Goal: Task Accomplishment & Management: Use online tool/utility

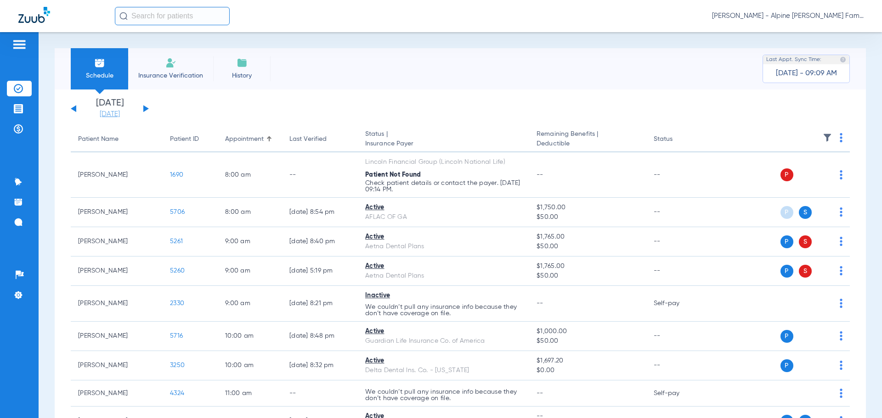
click at [116, 114] on link "[DATE]" at bounding box center [109, 114] width 55 height 9
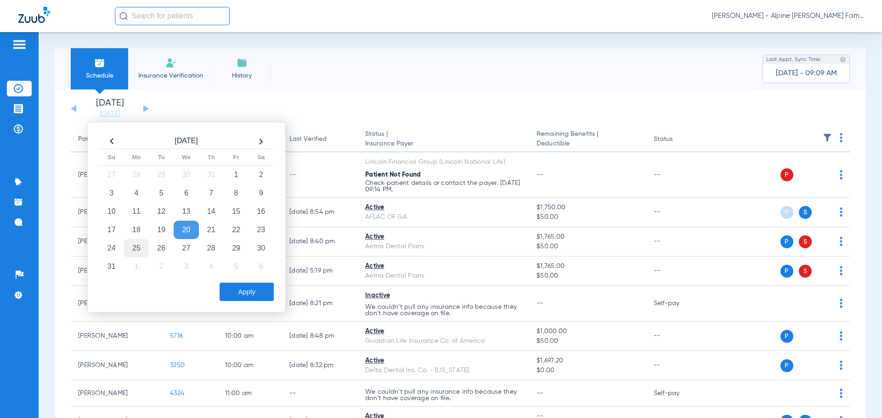
click at [144, 244] on td "25" at bounding box center [136, 248] width 25 height 18
click at [251, 292] on button "Apply" at bounding box center [246, 292] width 54 height 18
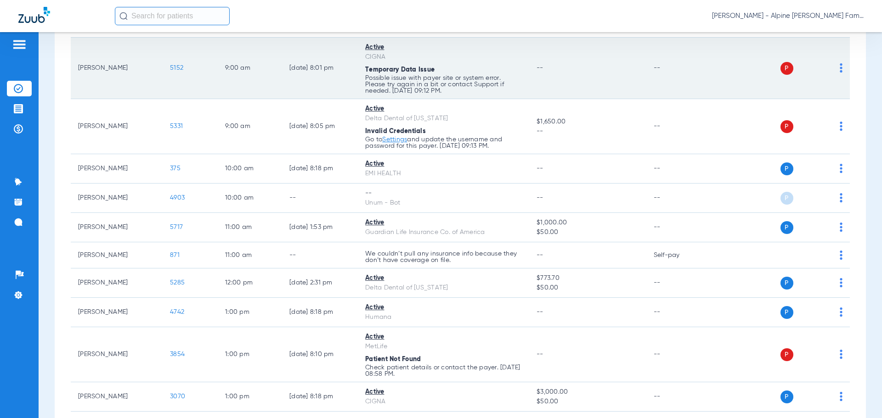
scroll to position [230, 0]
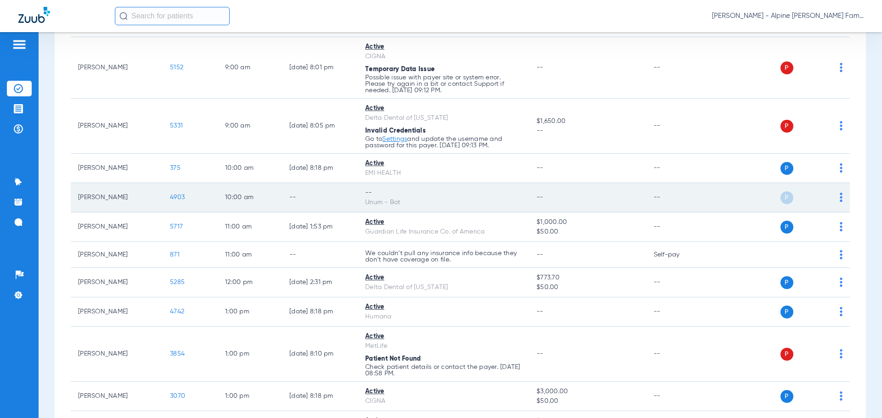
click at [839, 201] on img at bounding box center [840, 197] width 3 height 9
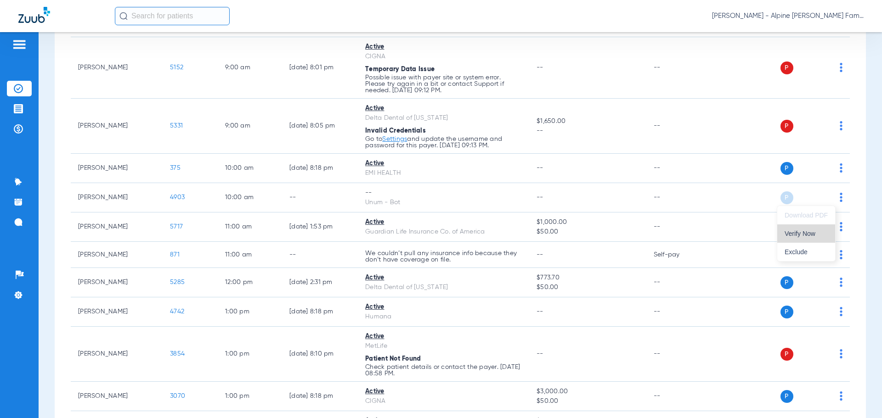
click at [809, 235] on span "Verify Now" at bounding box center [805, 233] width 43 height 6
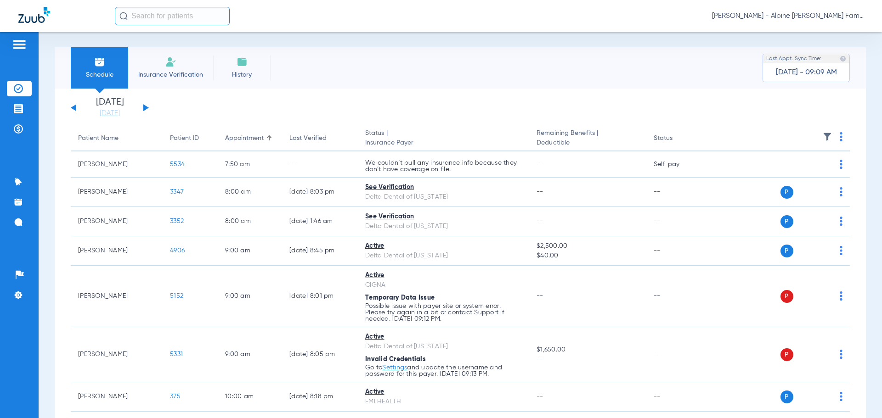
scroll to position [0, 0]
click at [145, 109] on button at bounding box center [146, 108] width 6 height 7
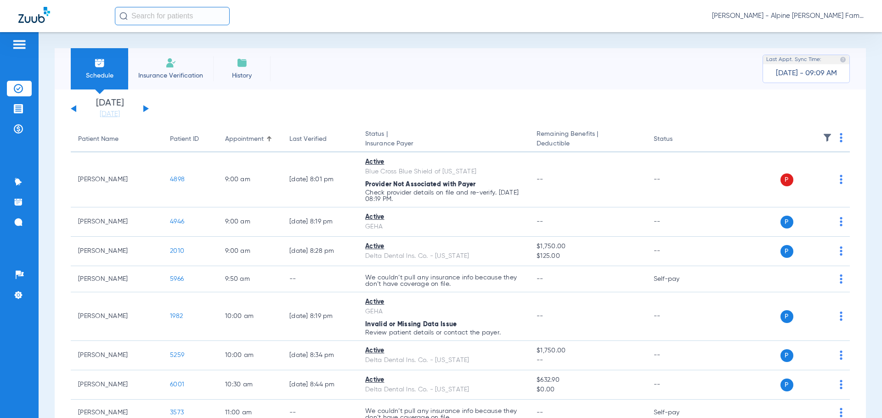
click at [146, 112] on div "[DATE] [DATE] [DATE] [DATE] [DATE] [DATE] [DATE] [DATE] [DATE] [DATE] [DATE] [D…" at bounding box center [110, 109] width 78 height 20
click at [147, 109] on button at bounding box center [146, 108] width 6 height 7
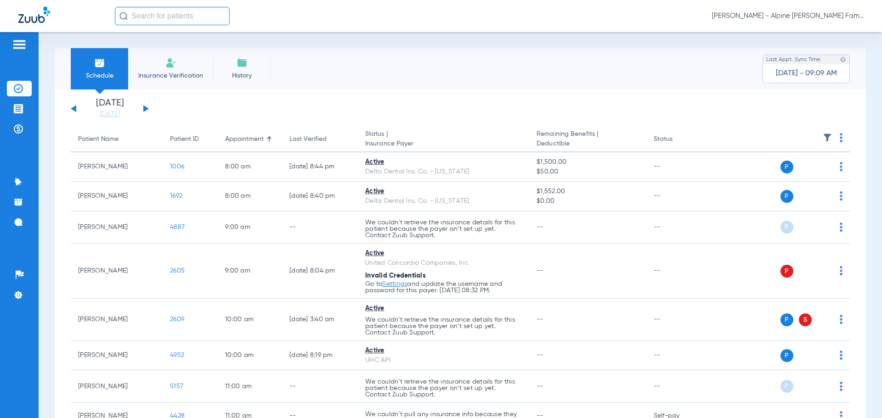
click at [144, 108] on button at bounding box center [146, 108] width 6 height 7
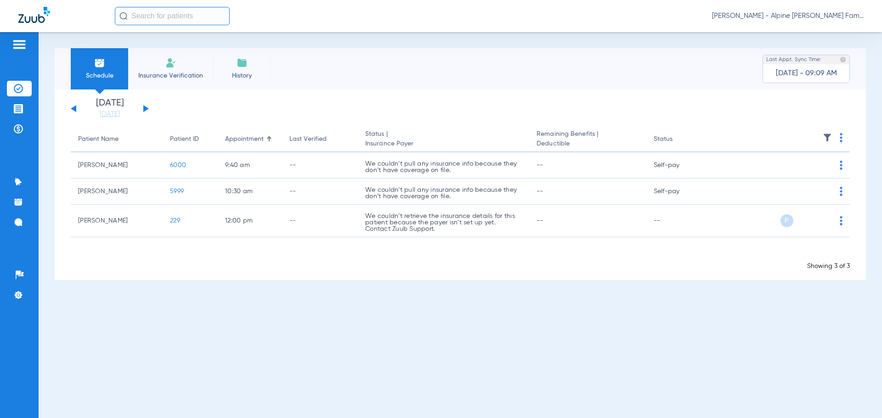
click at [70, 110] on div "[DATE] [DATE] [DATE] [DATE] [DATE] [DATE] [DATE] [DATE] [DATE] [DATE] [DATE] [D…" at bounding box center [460, 185] width 811 height 191
click at [75, 107] on button at bounding box center [74, 108] width 6 height 7
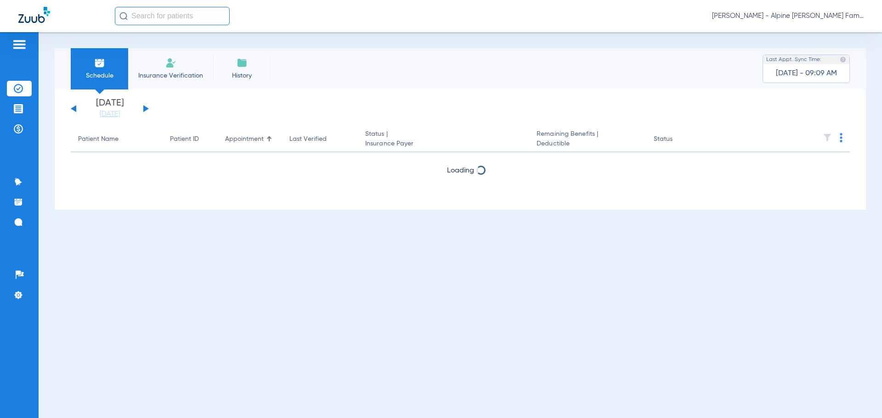
click at [75, 107] on button at bounding box center [74, 108] width 6 height 7
